Goal: Task Accomplishment & Management: Use online tool/utility

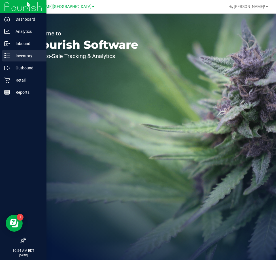
click at [8, 56] on line at bounding box center [8, 56] width 3 height 0
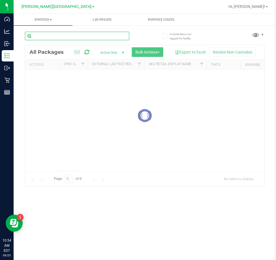
click at [61, 37] on input "text" at bounding box center [77, 36] width 104 height 8
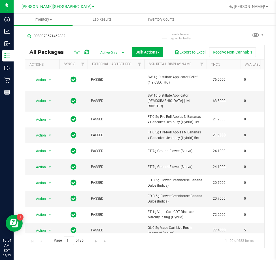
type input "0980373571462882"
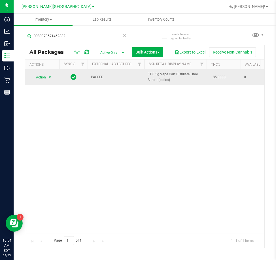
click at [39, 80] on span "Action" at bounding box center [38, 77] width 15 height 8
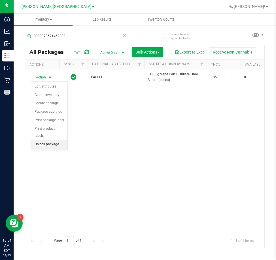
click at [49, 140] on li "Unlock package" at bounding box center [49, 144] width 36 height 8
